Goal: Transaction & Acquisition: Purchase product/service

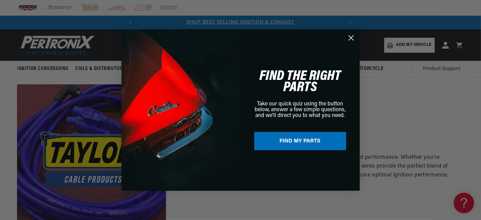
click at [475, 12] on div "Close dialog FIND THE RIGHT PARTS Take our quick quiz using the button below, a…" at bounding box center [240, 110] width 481 height 220
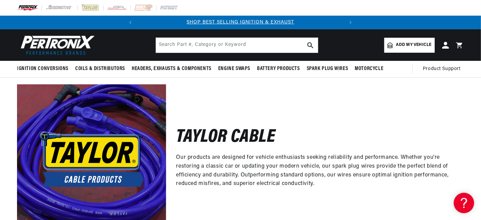
click at [475, 12] on div "Close dialog FIND THE RIGHT PARTS Take our quick quiz using the button below, a…" at bounding box center [240, 110] width 481 height 220
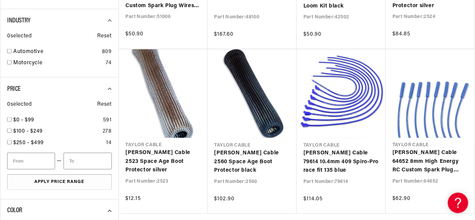
scroll to position [548, 0]
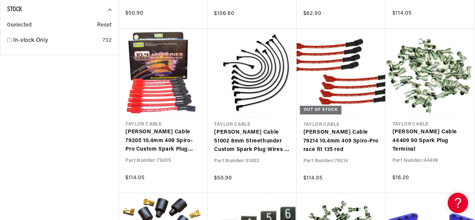
scroll to position [898, 0]
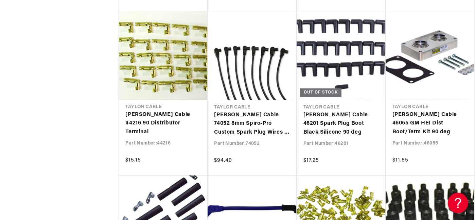
scroll to position [1421, 0]
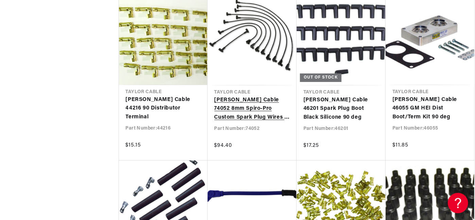
click at [246, 97] on link "[PERSON_NAME] Cable 74052 8mm Spiro-Pro Custom Spark Plug Wires 8 cyl black" at bounding box center [253, 109] width 76 height 26
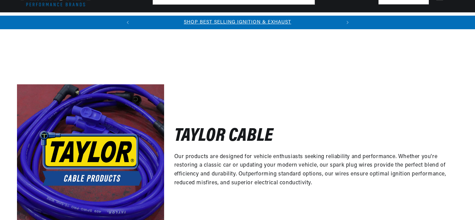
scroll to position [994, 0]
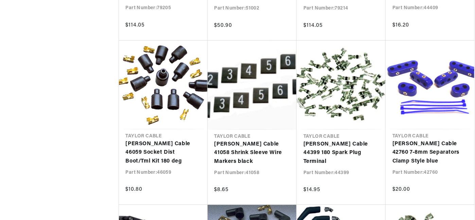
drag, startPoint x: 0, startPoint y: 0, endPoint x: 479, endPoint y: 215, distance: 524.6
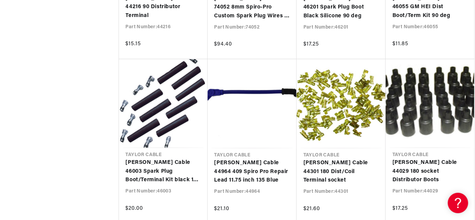
scroll to position [1538, 0]
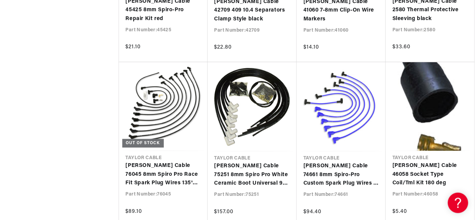
scroll to position [1862, 0]
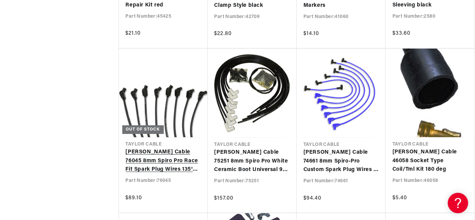
click at [175, 160] on link "Taylor Cable 76045 8mm Spiro Pro Race Fit Spark Plug Wires 135° Black" at bounding box center [163, 161] width 75 height 26
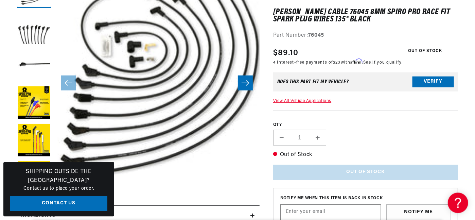
scroll to position [0, 206]
